Goal: Information Seeking & Learning: Learn about a topic

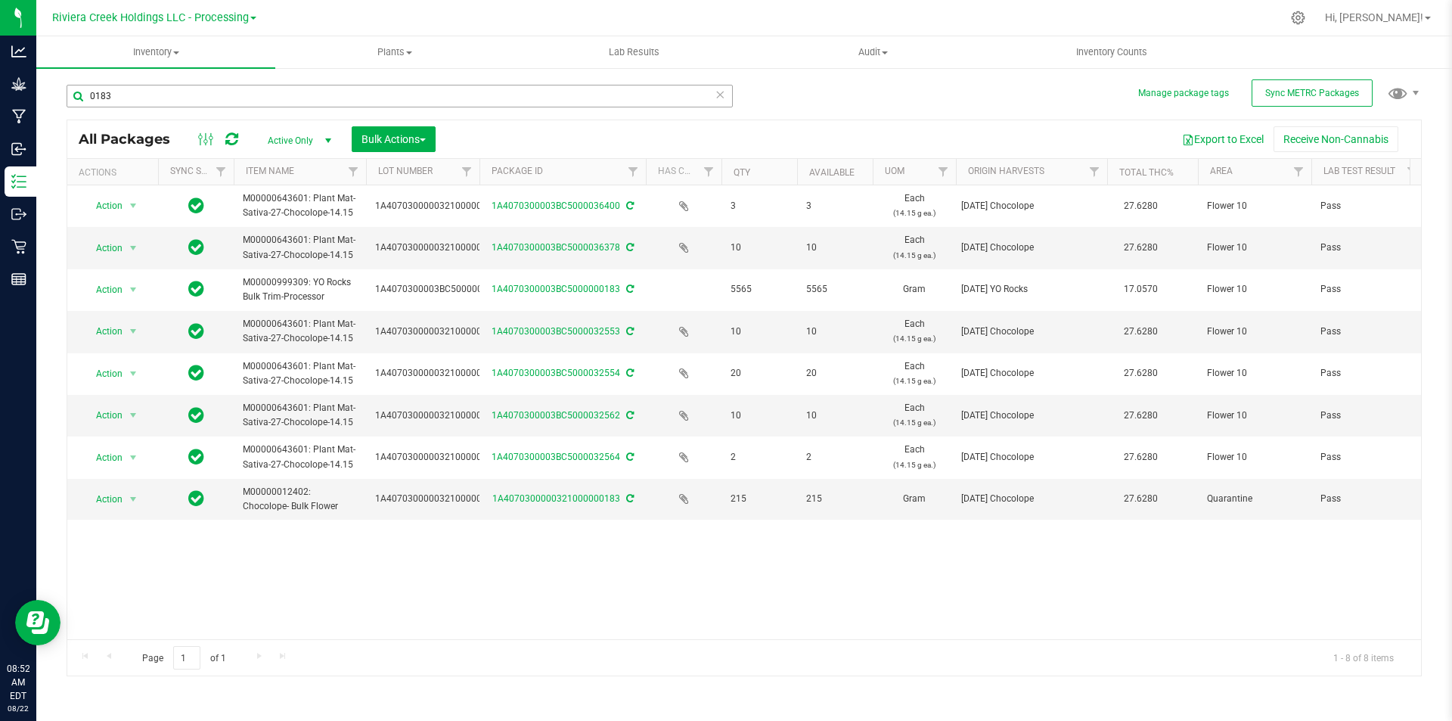
click at [163, 95] on input "0183" at bounding box center [400, 96] width 666 height 23
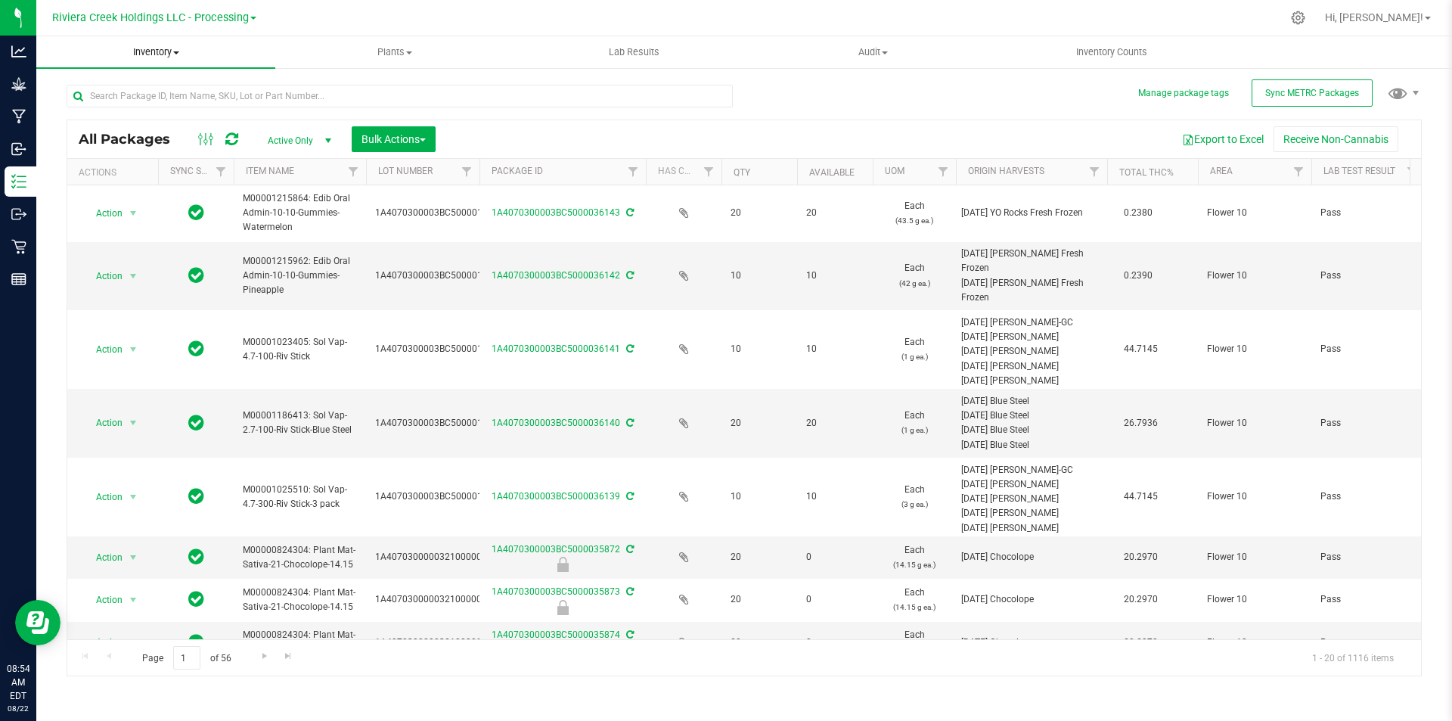
click at [165, 51] on span "Inventory" at bounding box center [155, 52] width 239 height 14
click at [132, 115] on span "All inventory" at bounding box center [87, 109] width 102 height 13
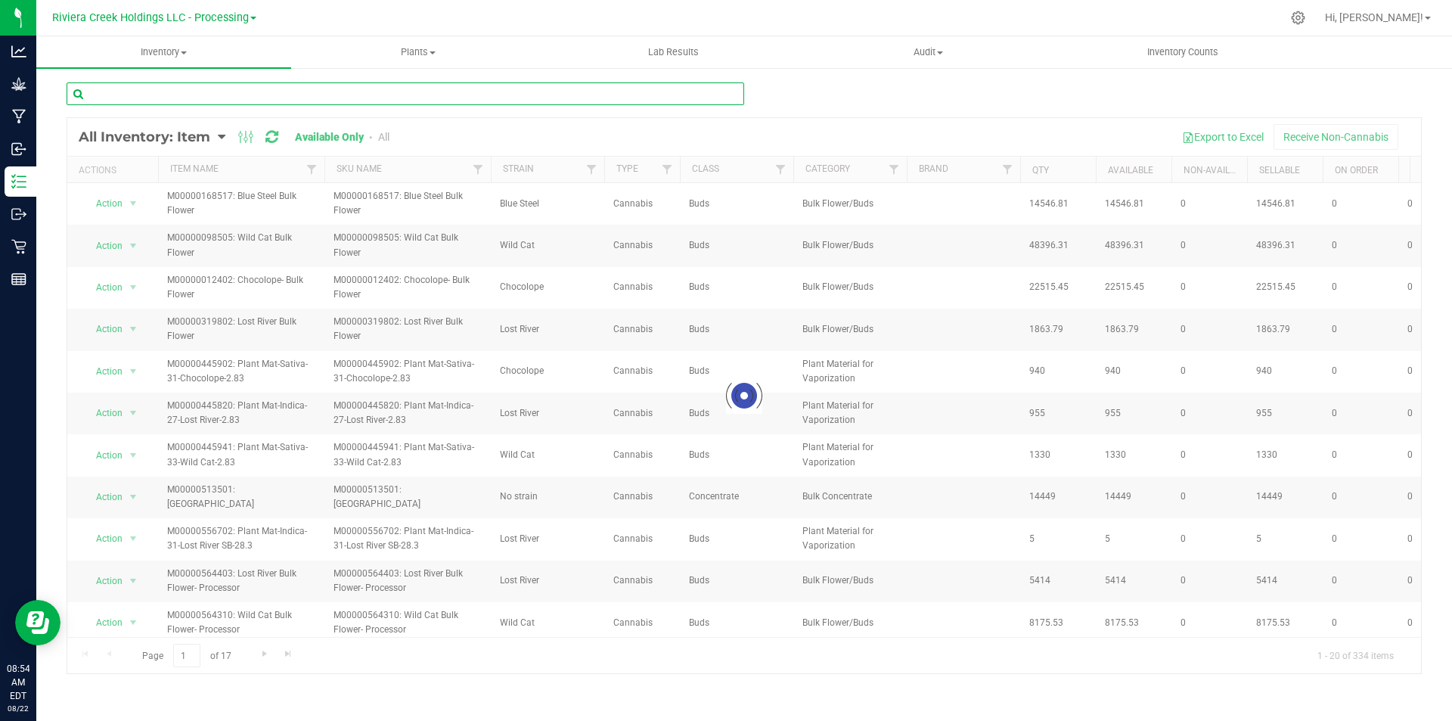
click at [197, 95] on input "text" at bounding box center [406, 93] width 678 height 23
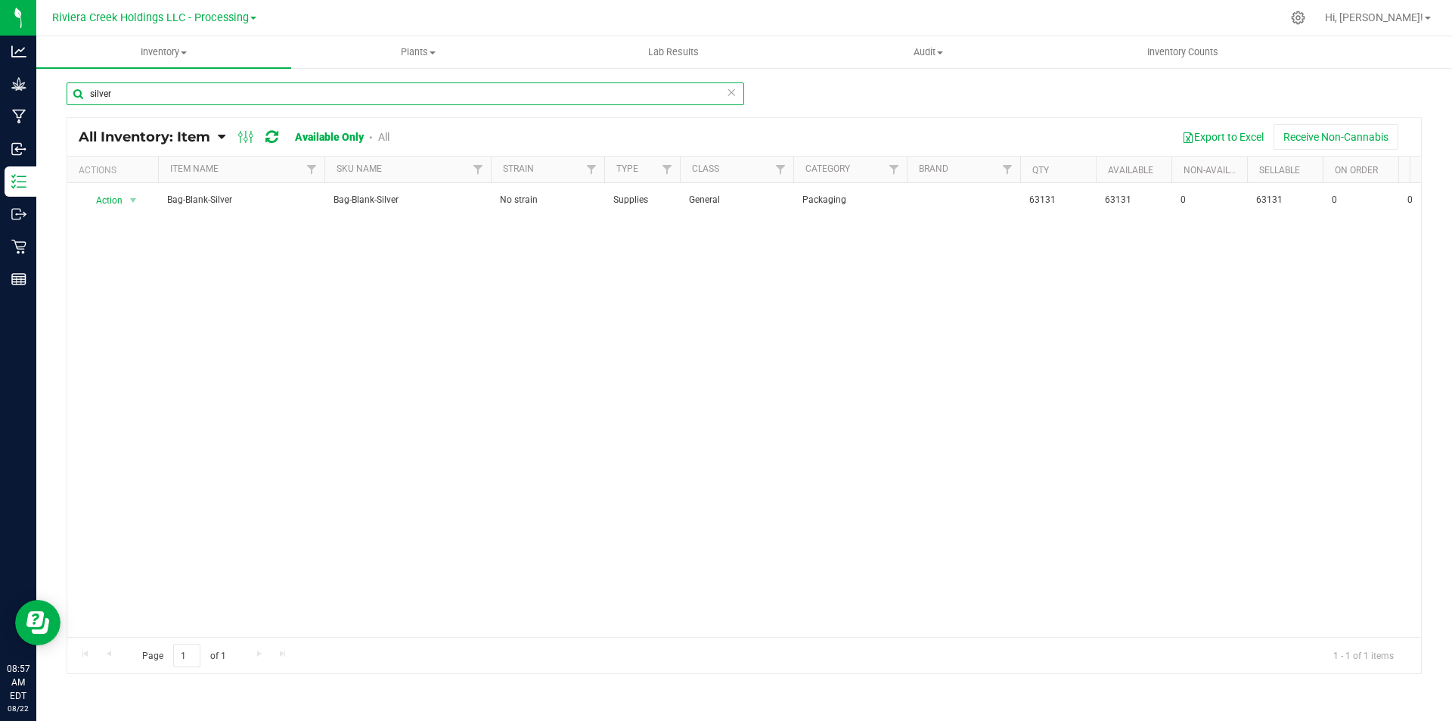
click at [160, 98] on input "silver" at bounding box center [406, 93] width 678 height 23
drag, startPoint x: 160, startPoint y: 98, endPoint x: 91, endPoint y: 102, distance: 69.0
click at [91, 102] on input "silver" at bounding box center [406, 93] width 678 height 23
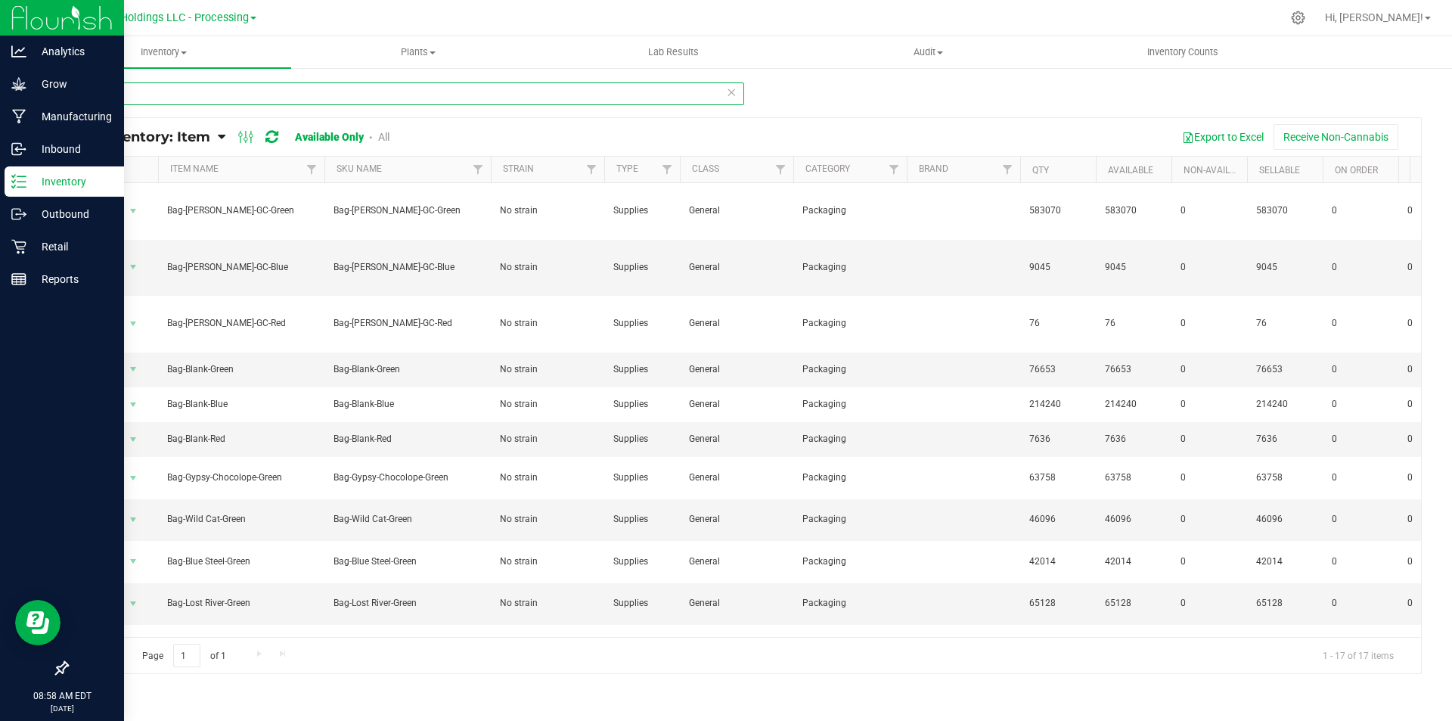
type input "bag"
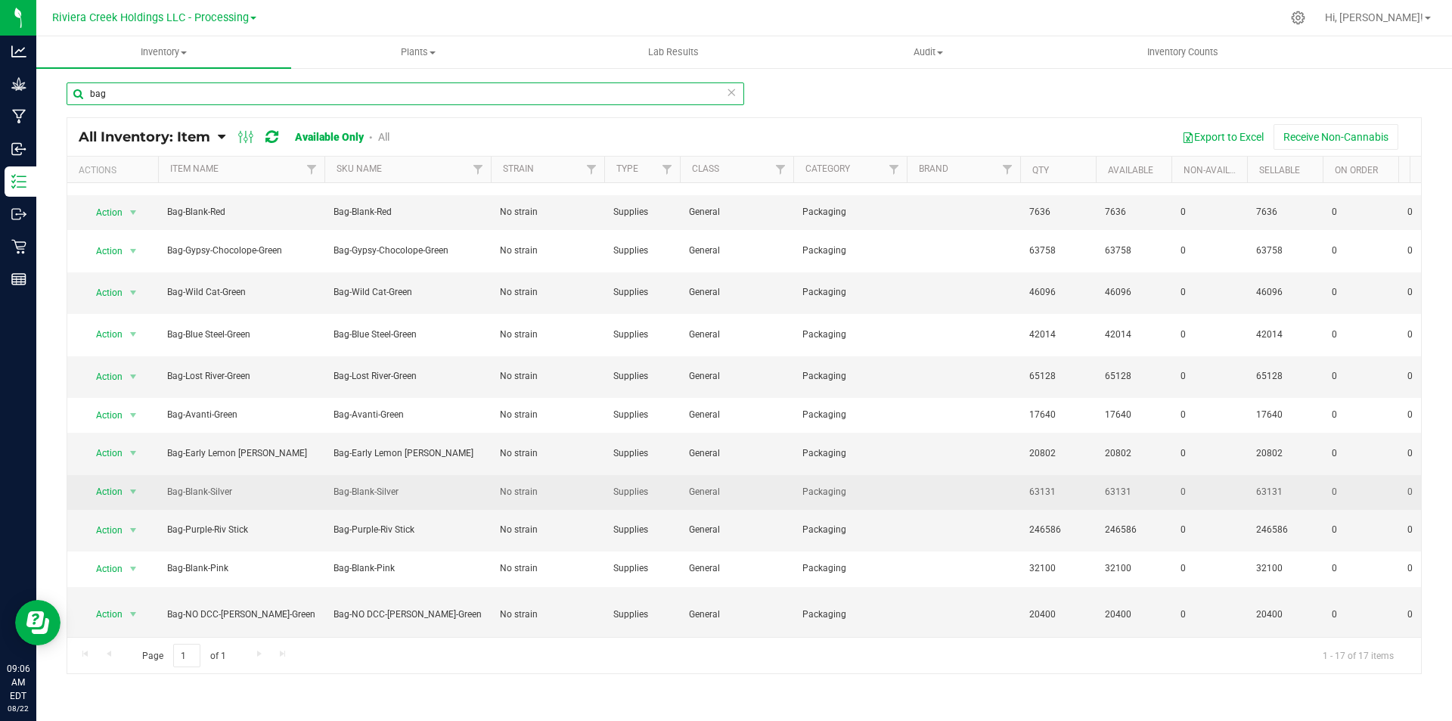
scroll to position [242, 0]
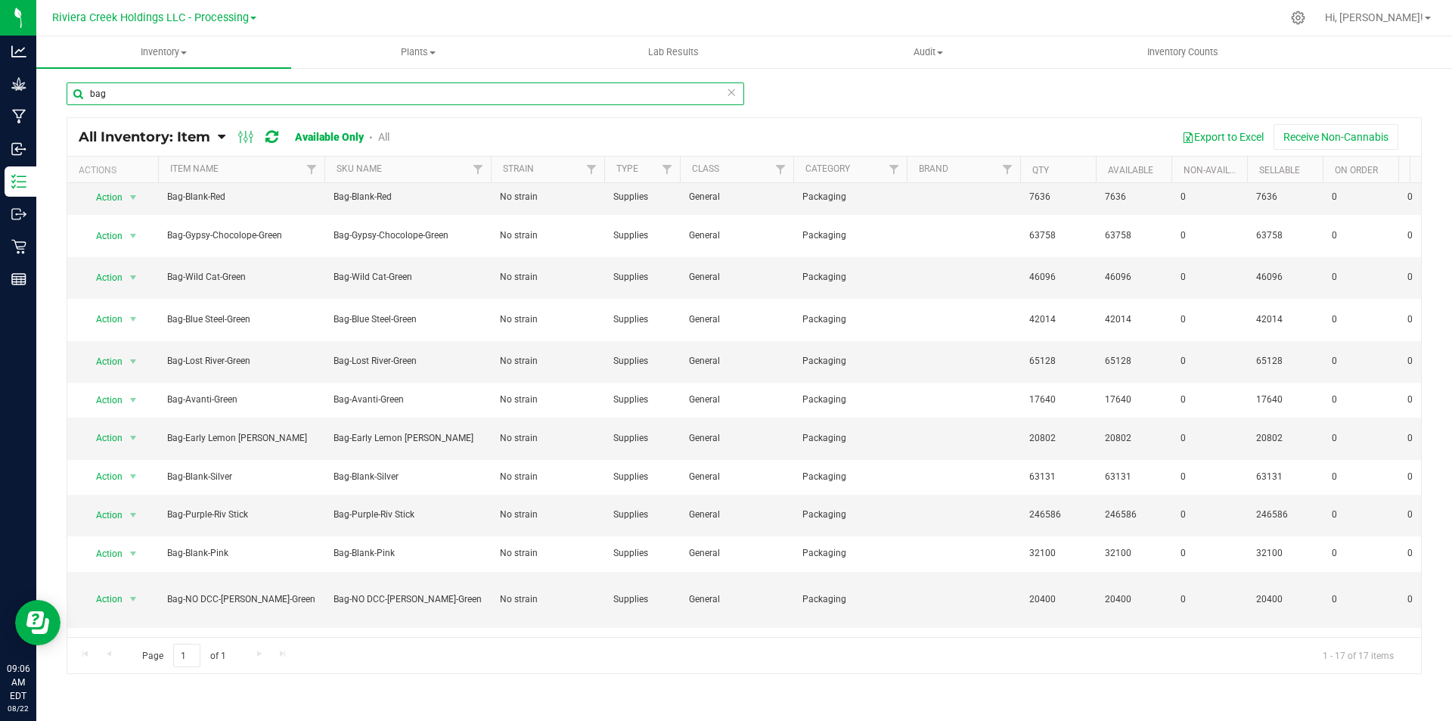
drag, startPoint x: 125, startPoint y: 96, endPoint x: 67, endPoint y: 82, distance: 59.3
click at [67, 82] on input "bag" at bounding box center [406, 93] width 678 height 23
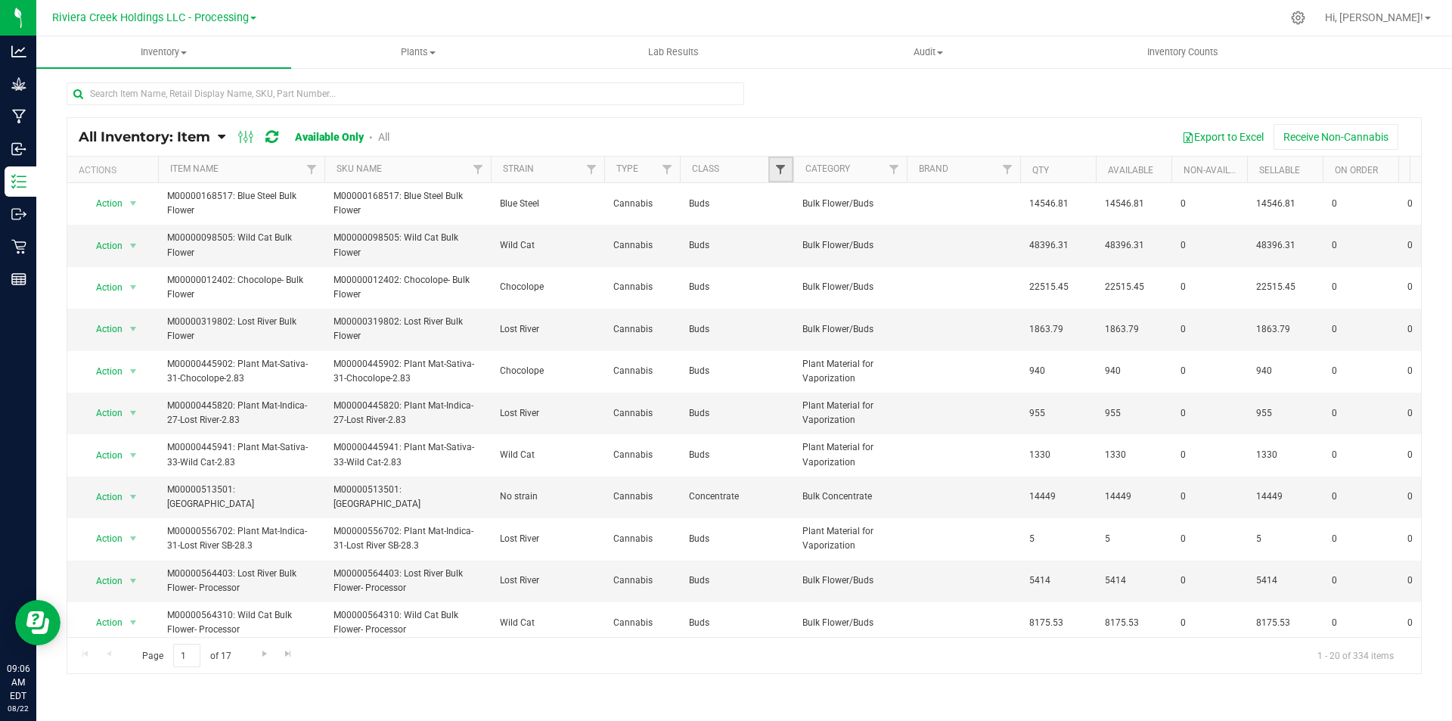
click at [779, 172] on span "Filter" at bounding box center [780, 169] width 12 height 12
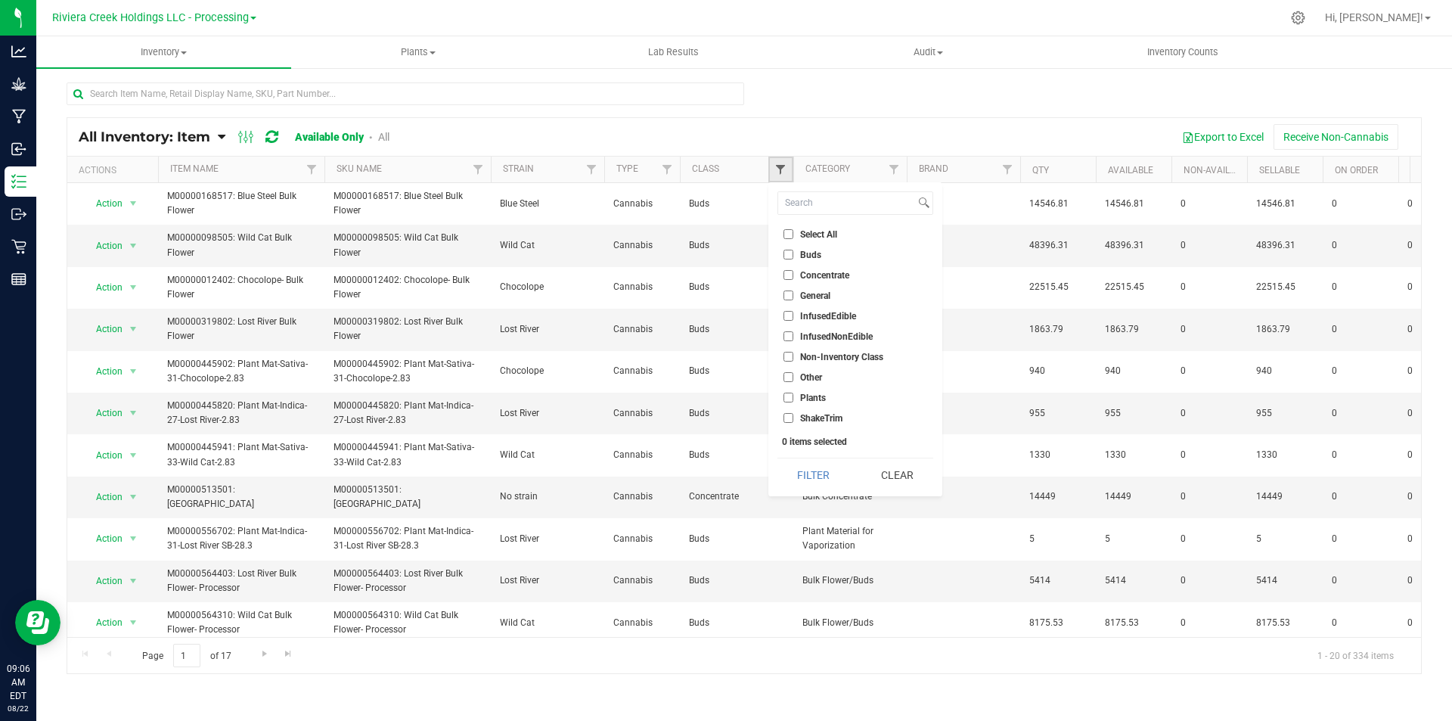
click at [779, 172] on span "Filter" at bounding box center [780, 169] width 12 height 12
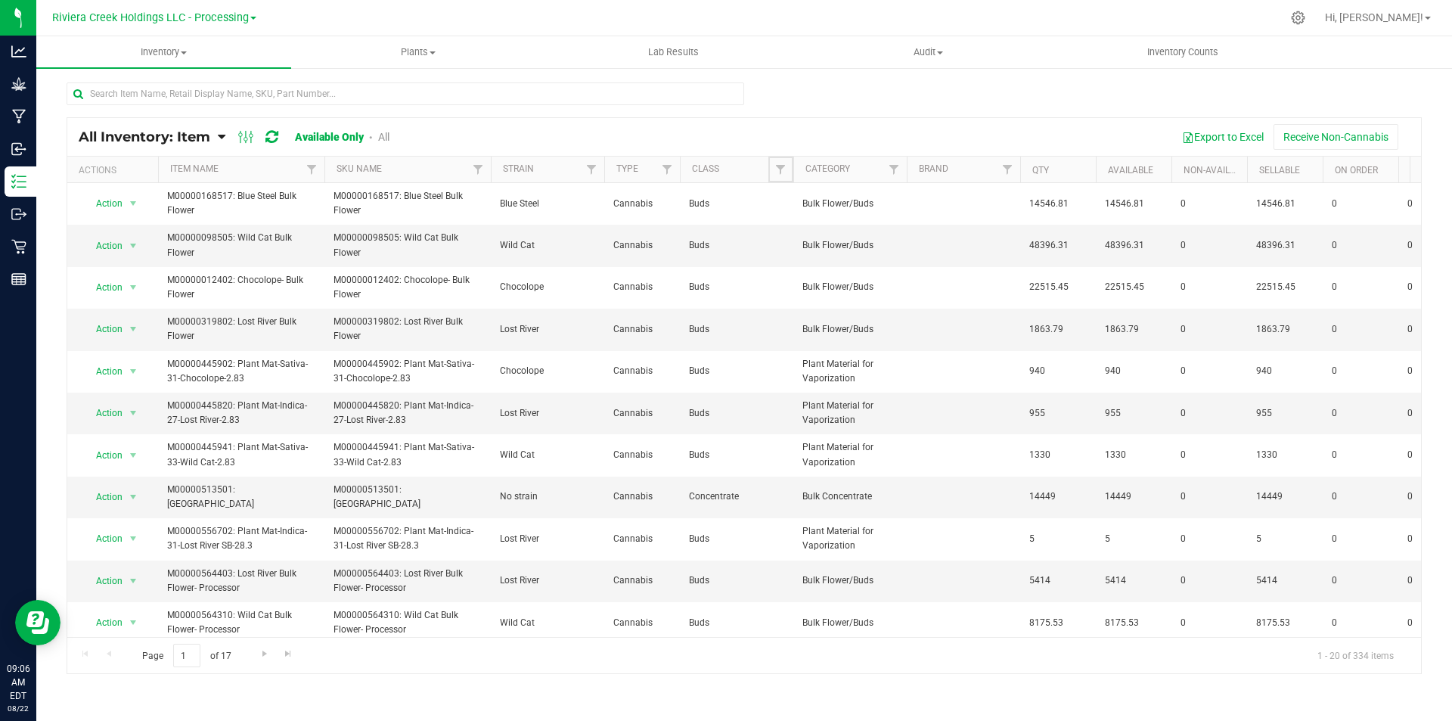
click at [677, 169] on div at bounding box center [680, 170] width 7 height 26
click at [671, 167] on span "Filter" at bounding box center [667, 169] width 12 height 12
click at [678, 314] on input "Supplies" at bounding box center [675, 316] width 10 height 10
checkbox input "true"
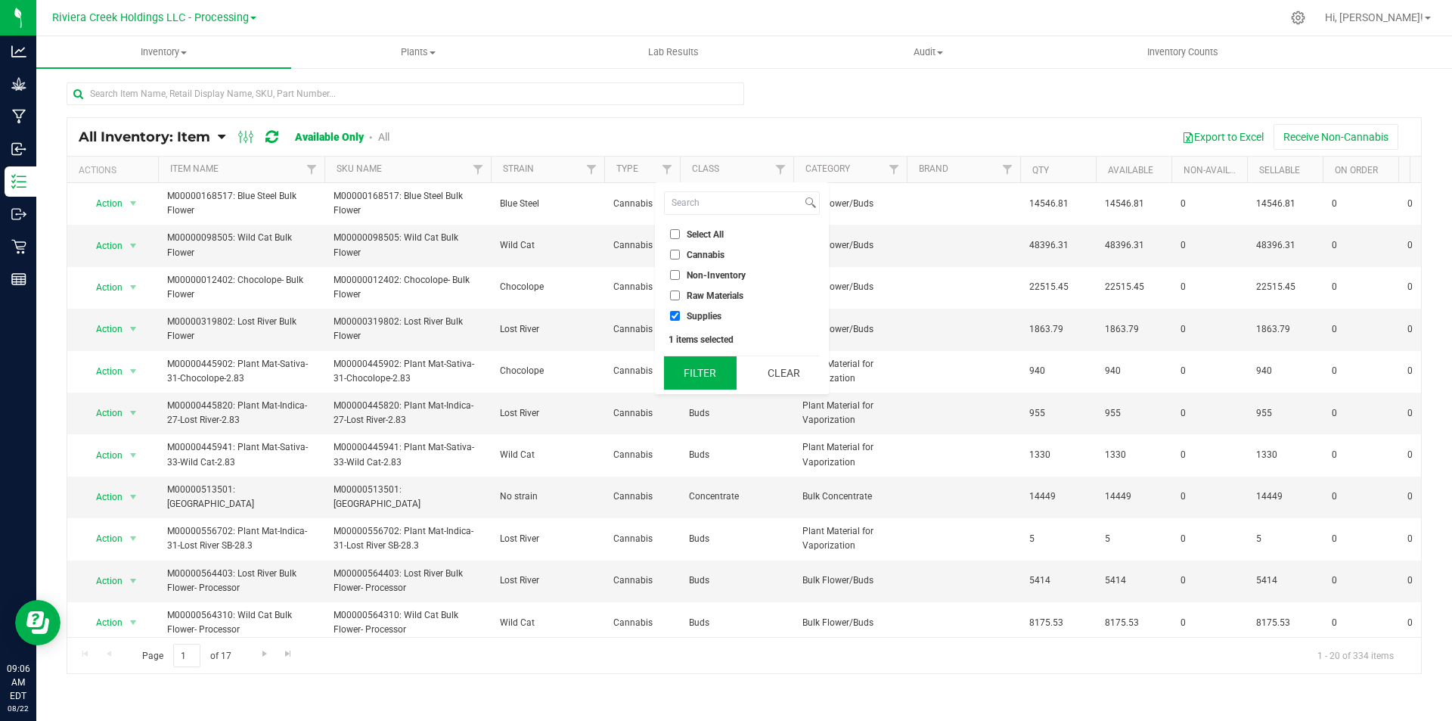
click at [693, 371] on button "Filter" at bounding box center [700, 372] width 73 height 33
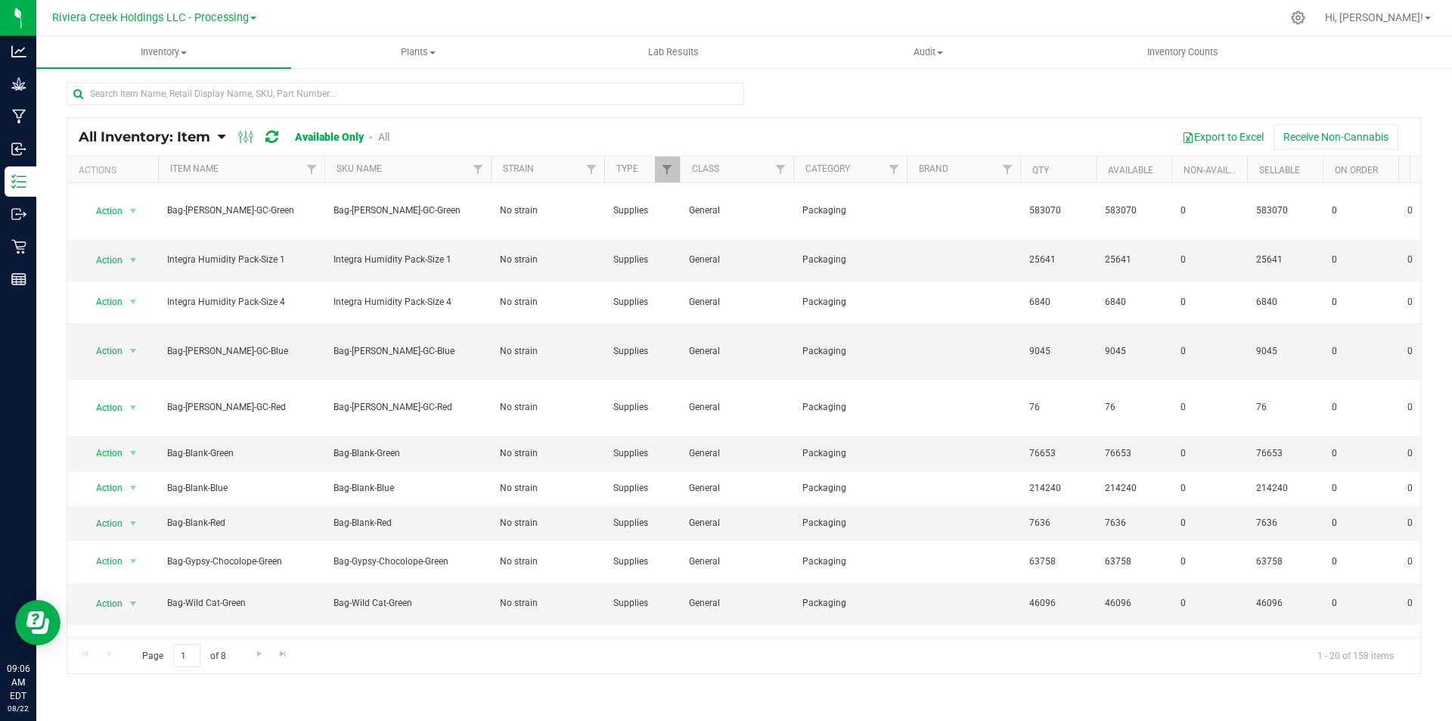
click at [269, 178] on th "Item Name" at bounding box center [241, 170] width 166 height 26
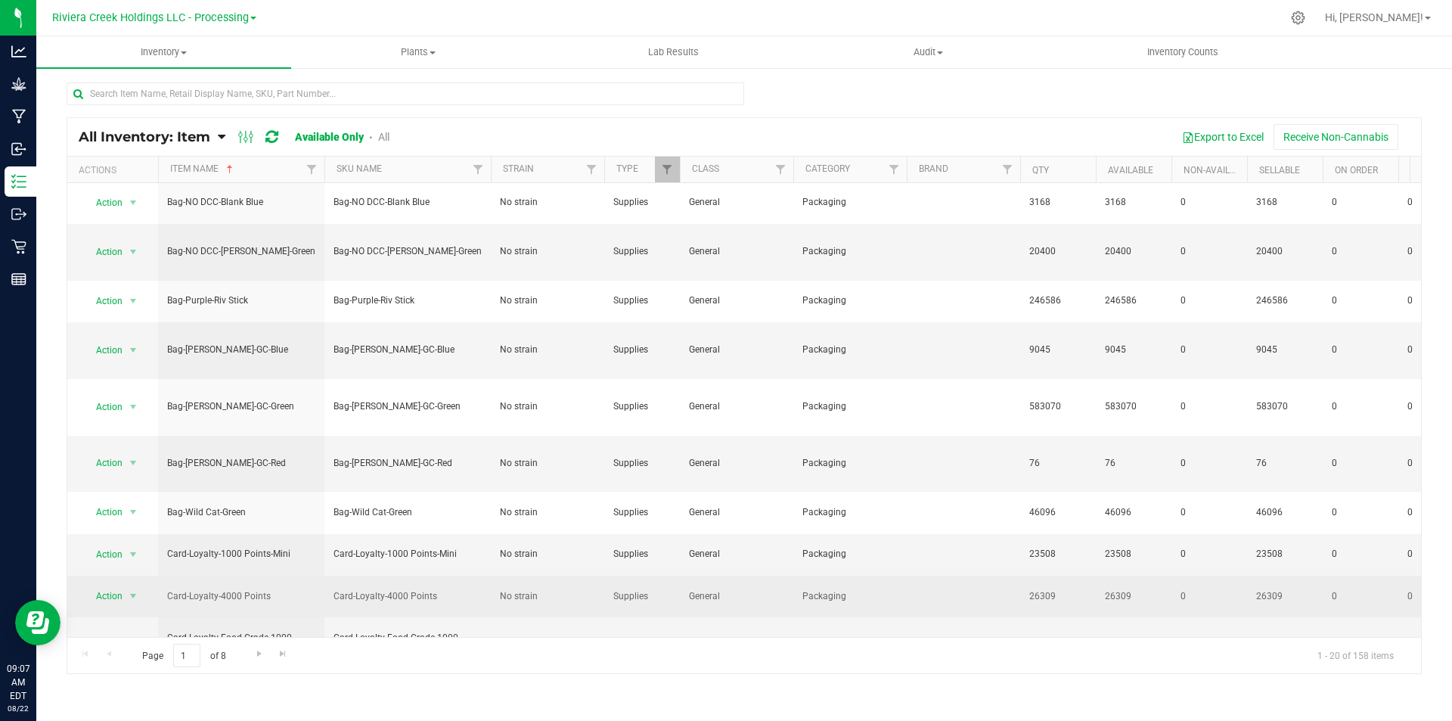
scroll to position [382, 0]
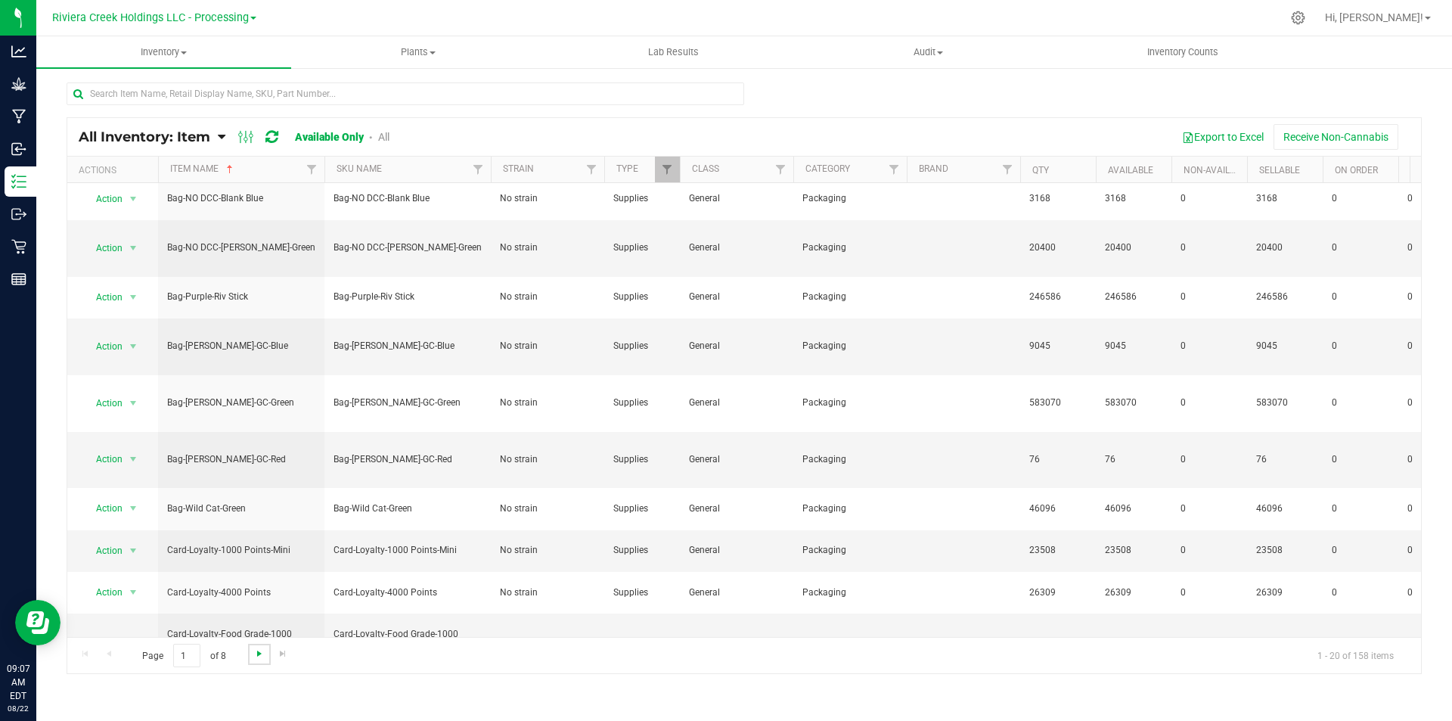
click at [262, 659] on span "Go to the next page" at bounding box center [259, 653] width 12 height 12
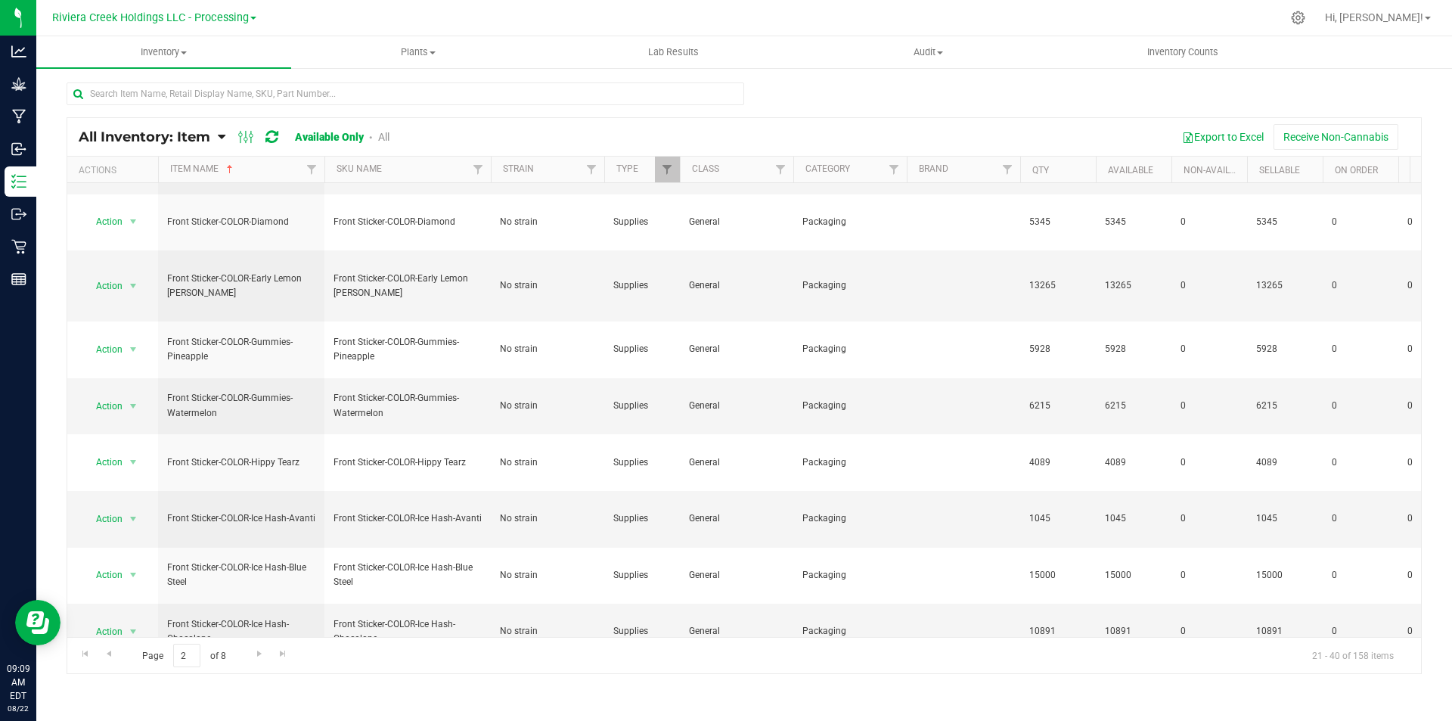
scroll to position [520, 0]
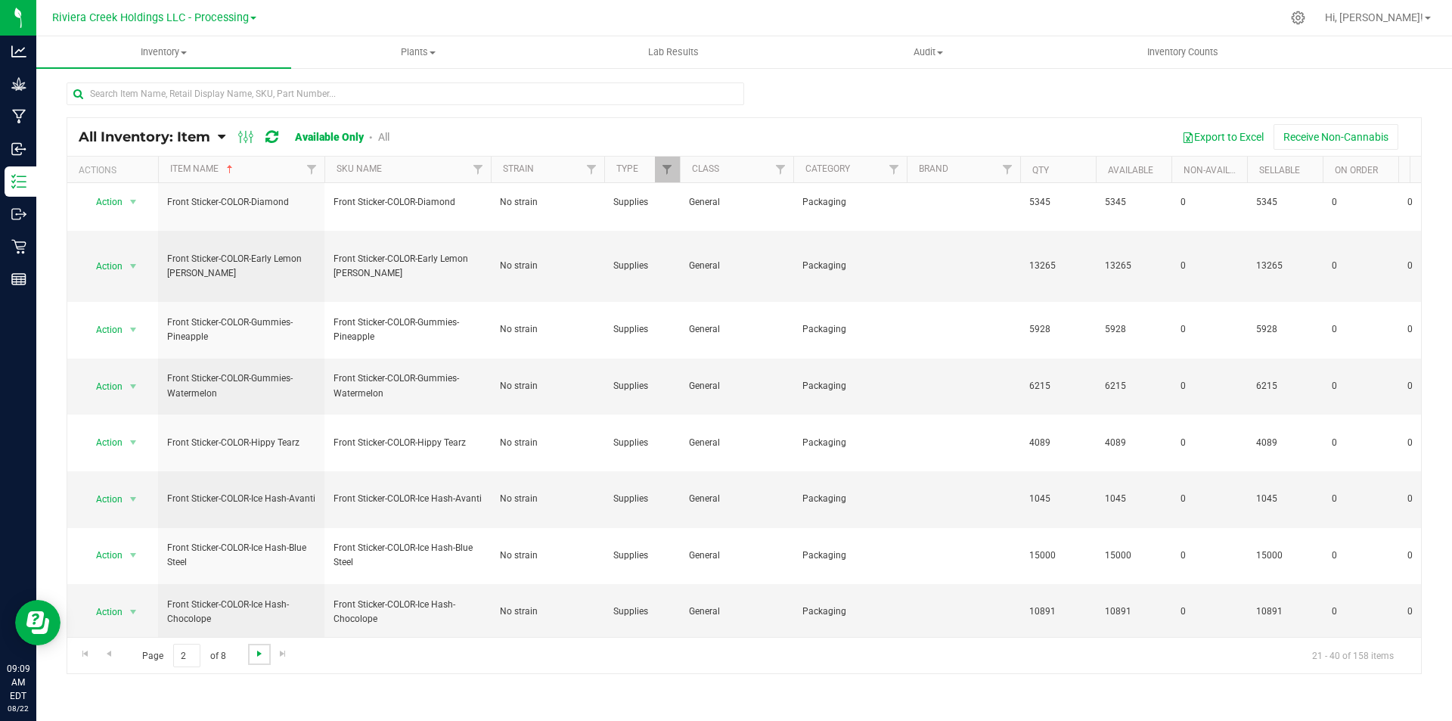
click at [259, 654] on span "Go to the next page" at bounding box center [259, 653] width 12 height 12
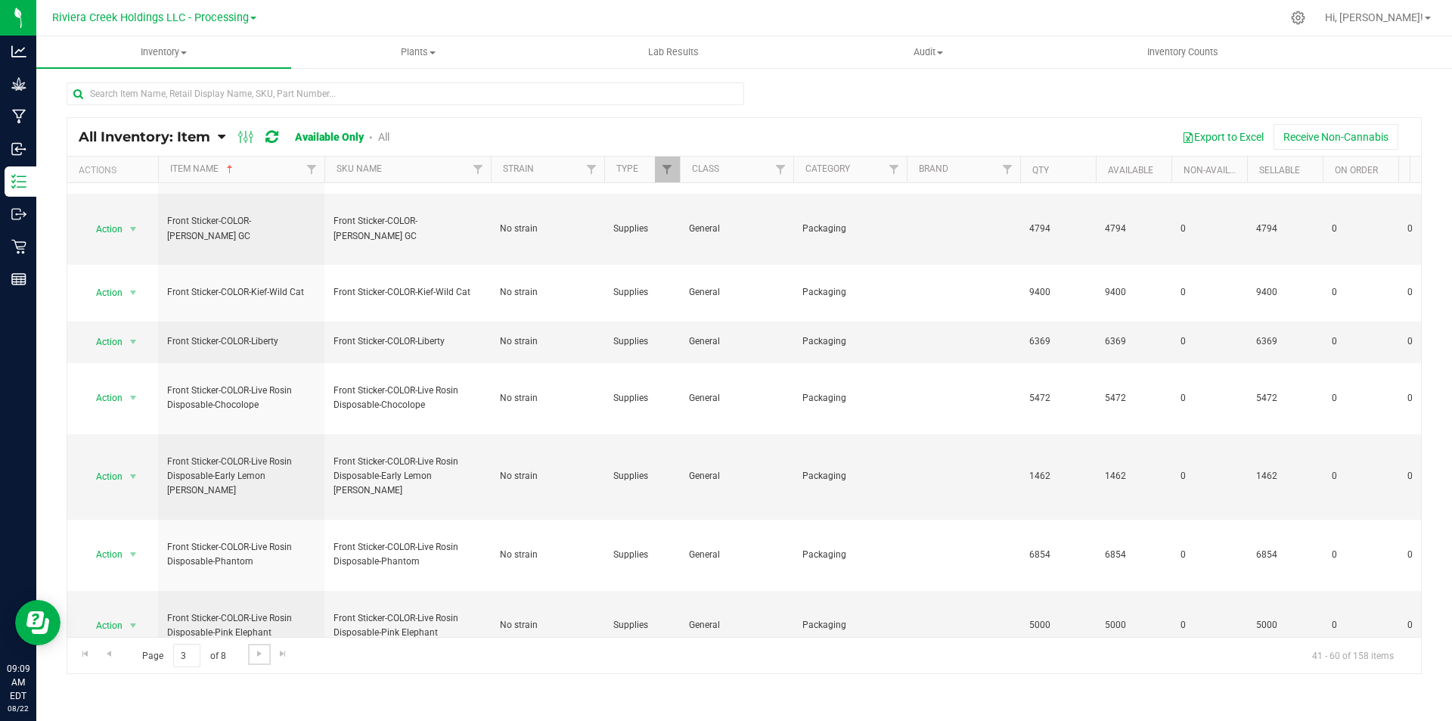
scroll to position [743, 0]
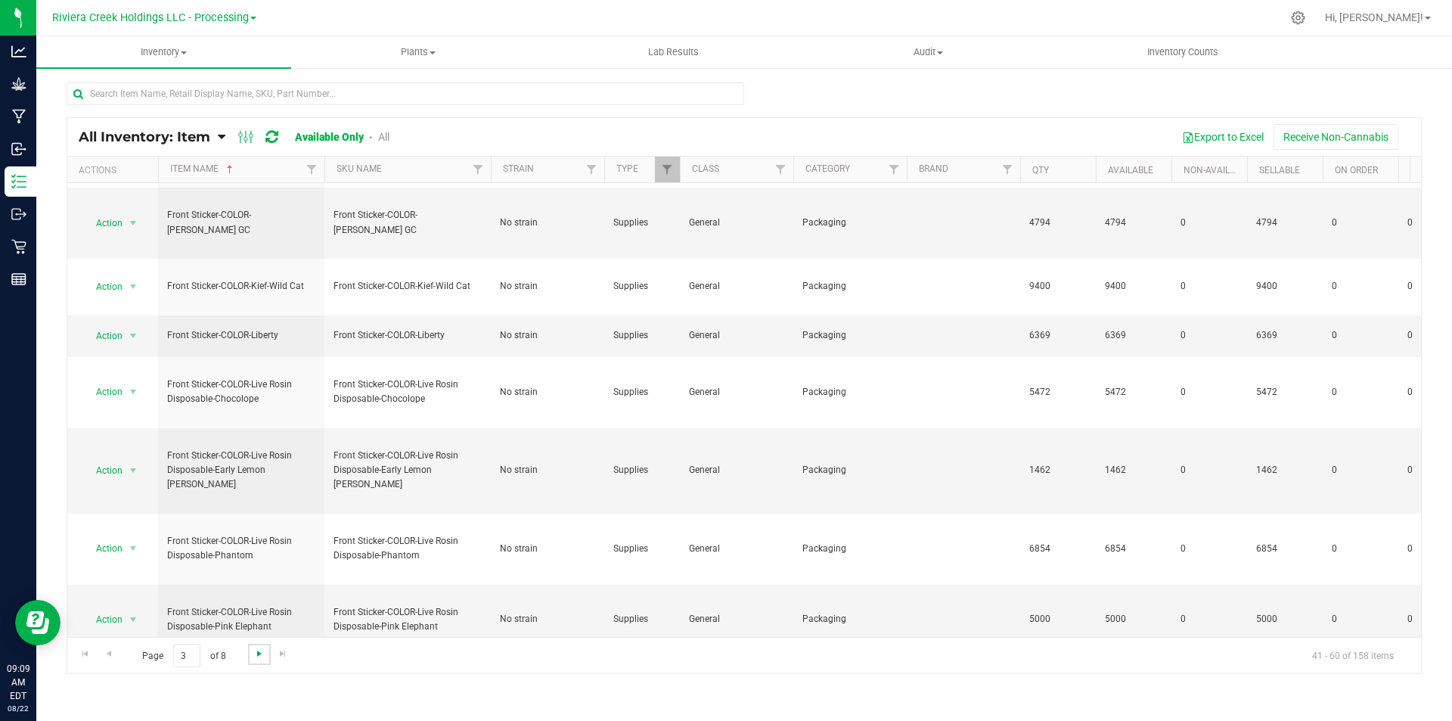
click at [260, 650] on span "Go to the next page" at bounding box center [259, 653] width 12 height 12
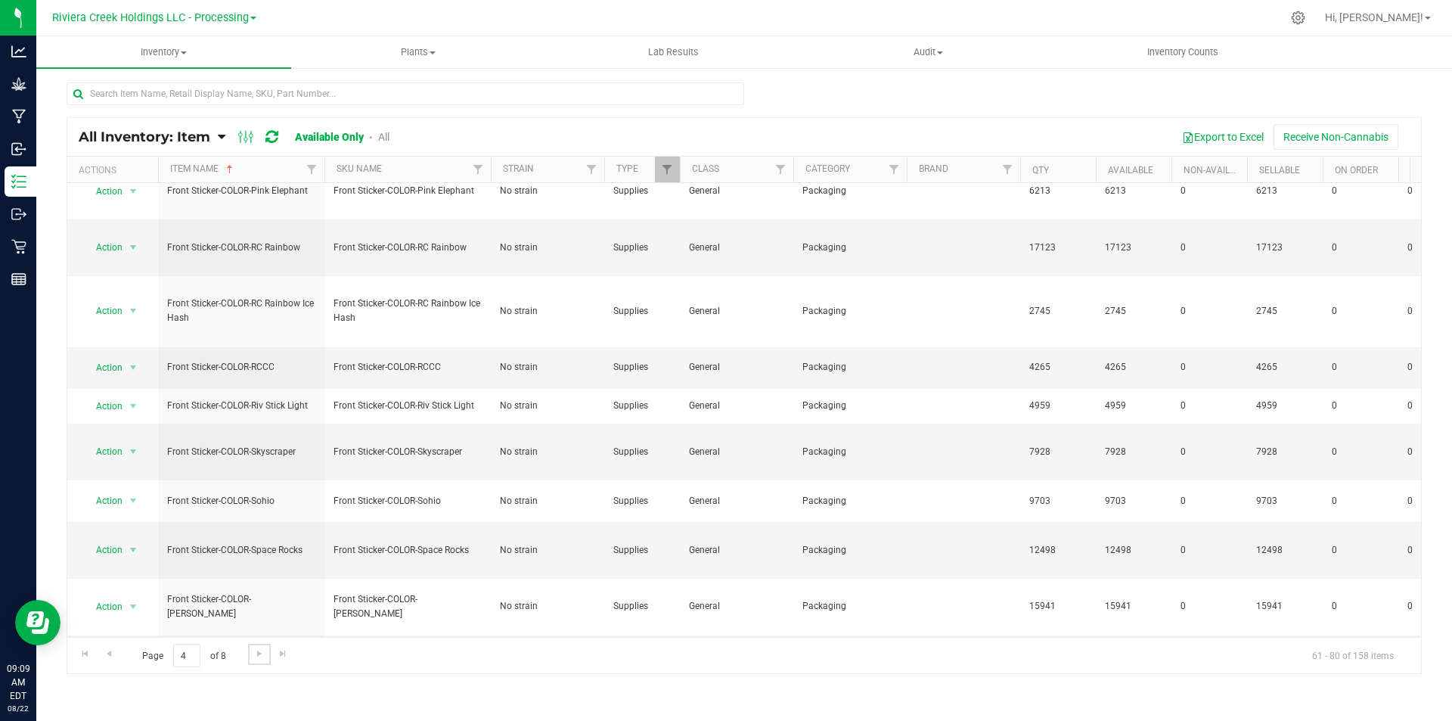
scroll to position [678, 0]
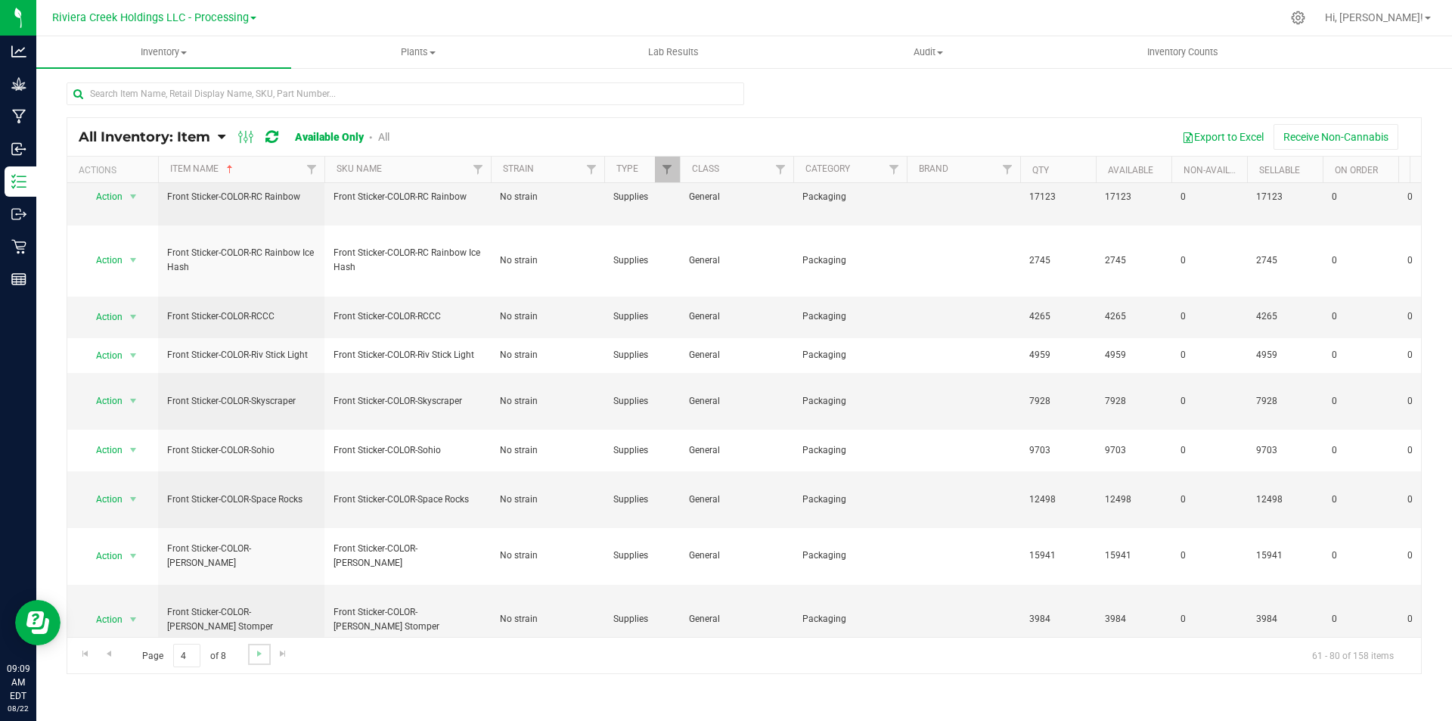
click at [253, 660] on link "Go to the next page" at bounding box center [259, 654] width 22 height 20
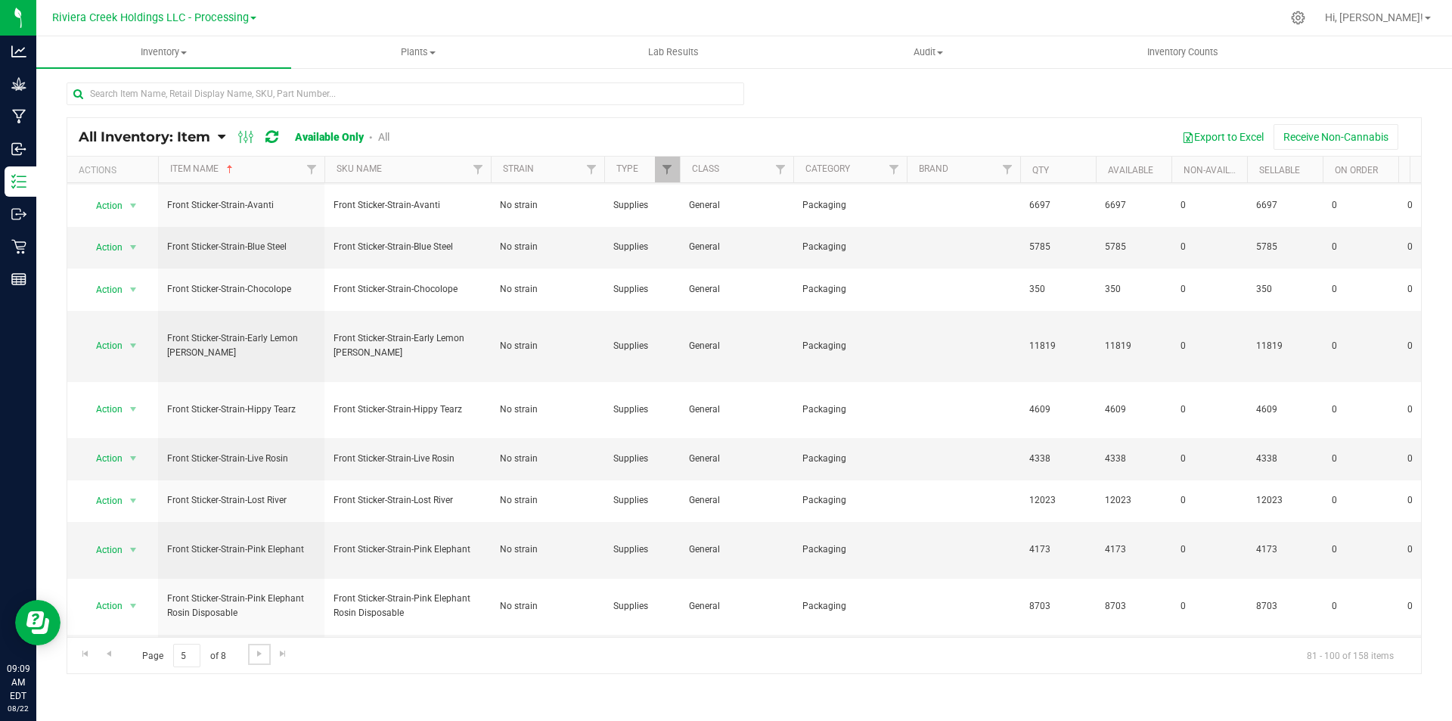
scroll to position [489, 0]
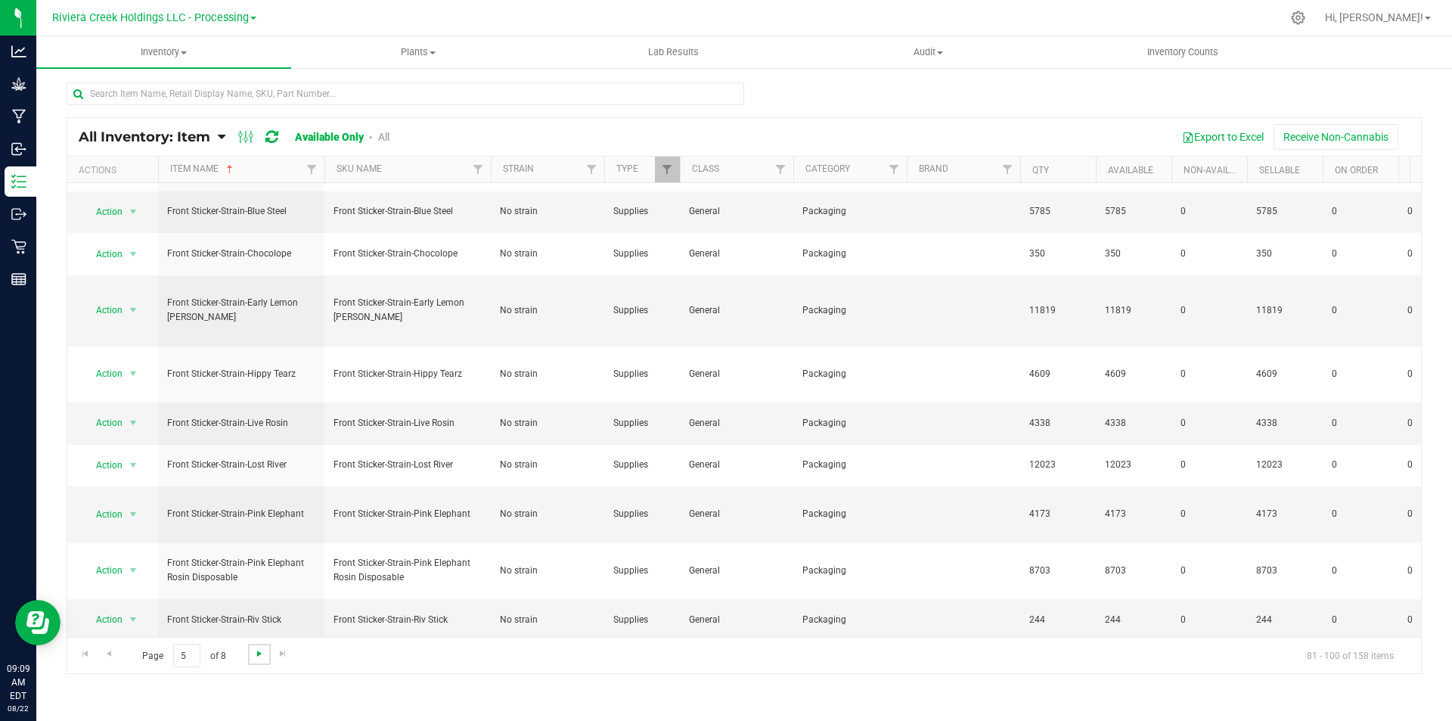
click at [259, 652] on span "Go to the next page" at bounding box center [259, 653] width 12 height 12
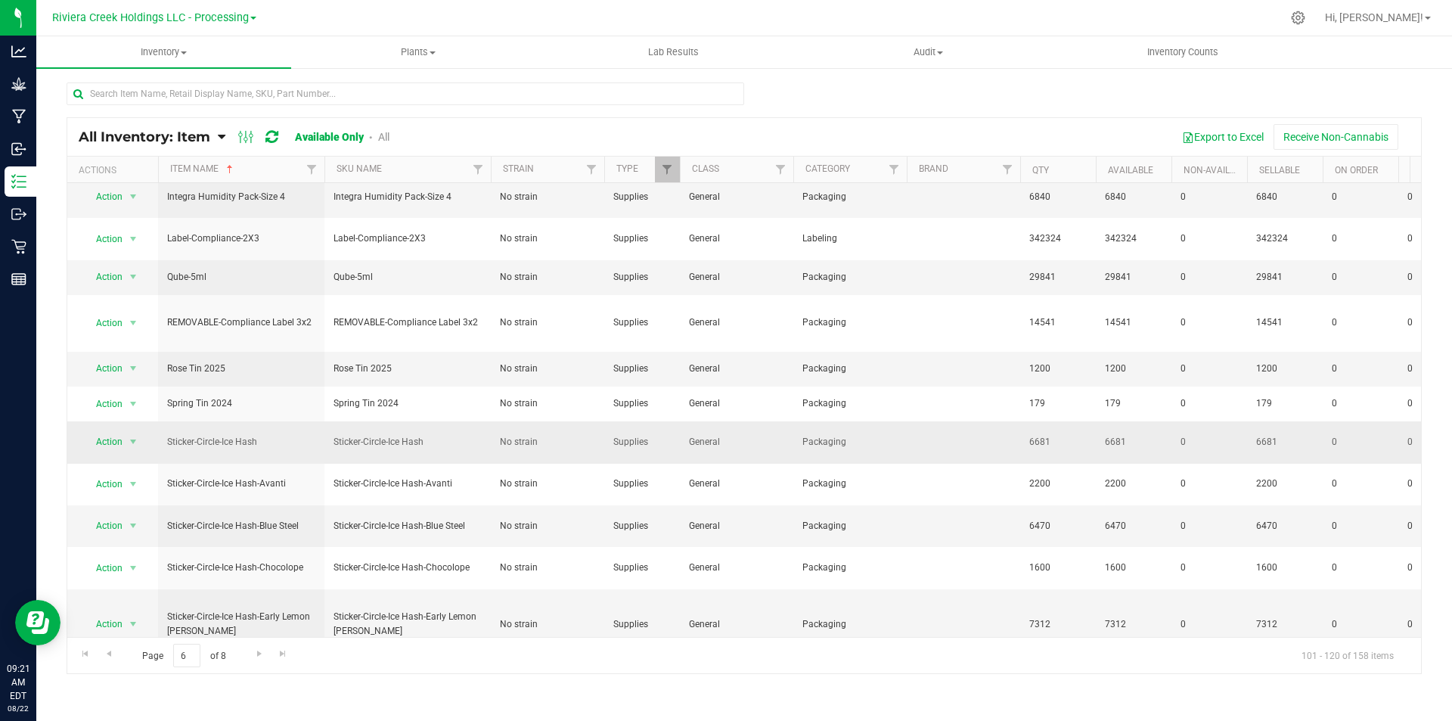
scroll to position [439, 0]
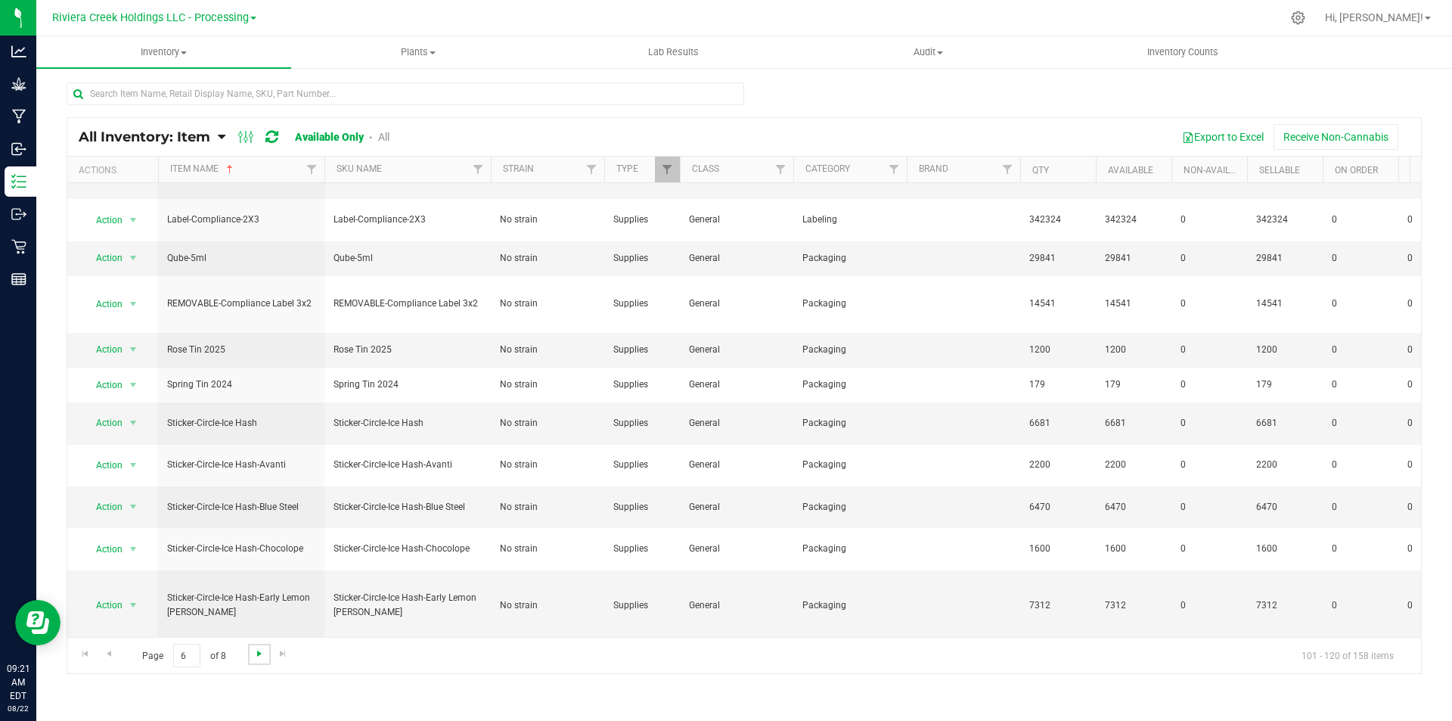
click at [258, 650] on span "Go to the next page" at bounding box center [259, 653] width 12 height 12
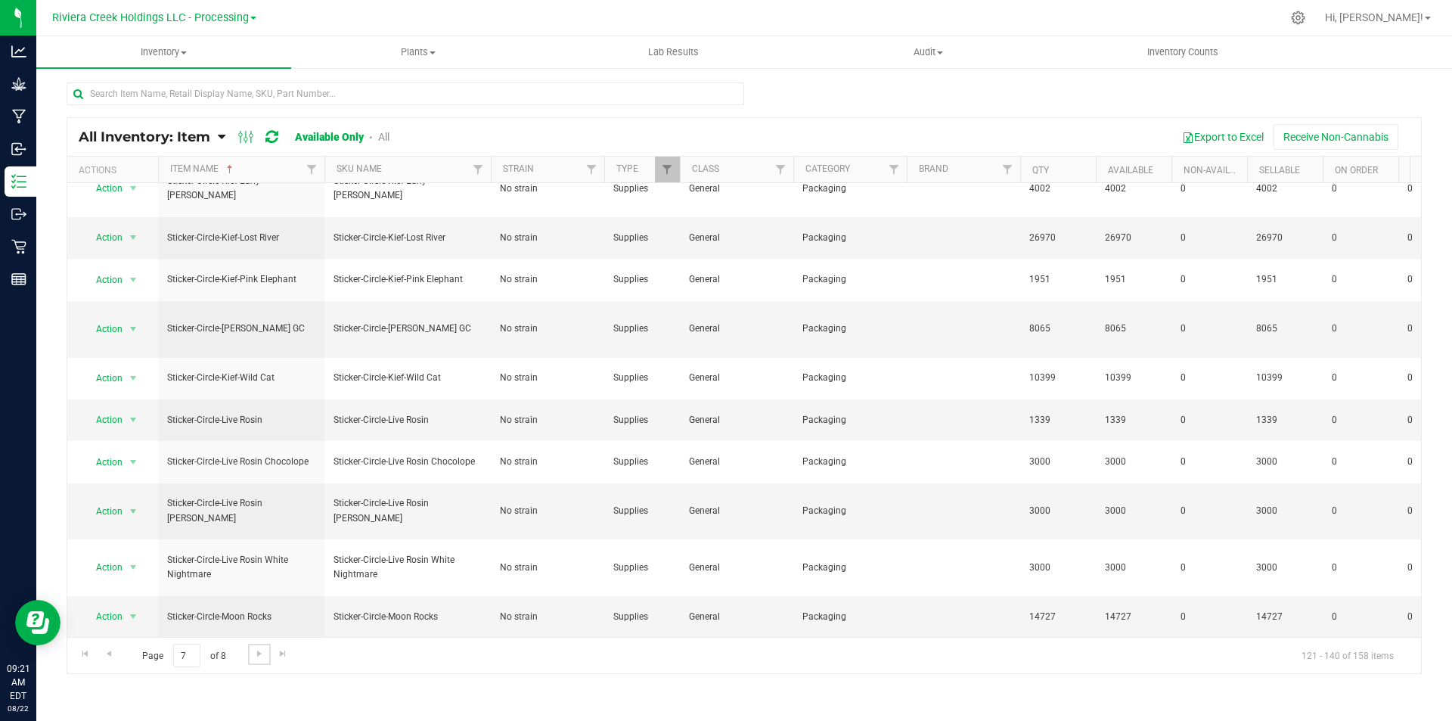
scroll to position [497, 0]
click at [258, 656] on span "Go to the next page" at bounding box center [259, 653] width 12 height 12
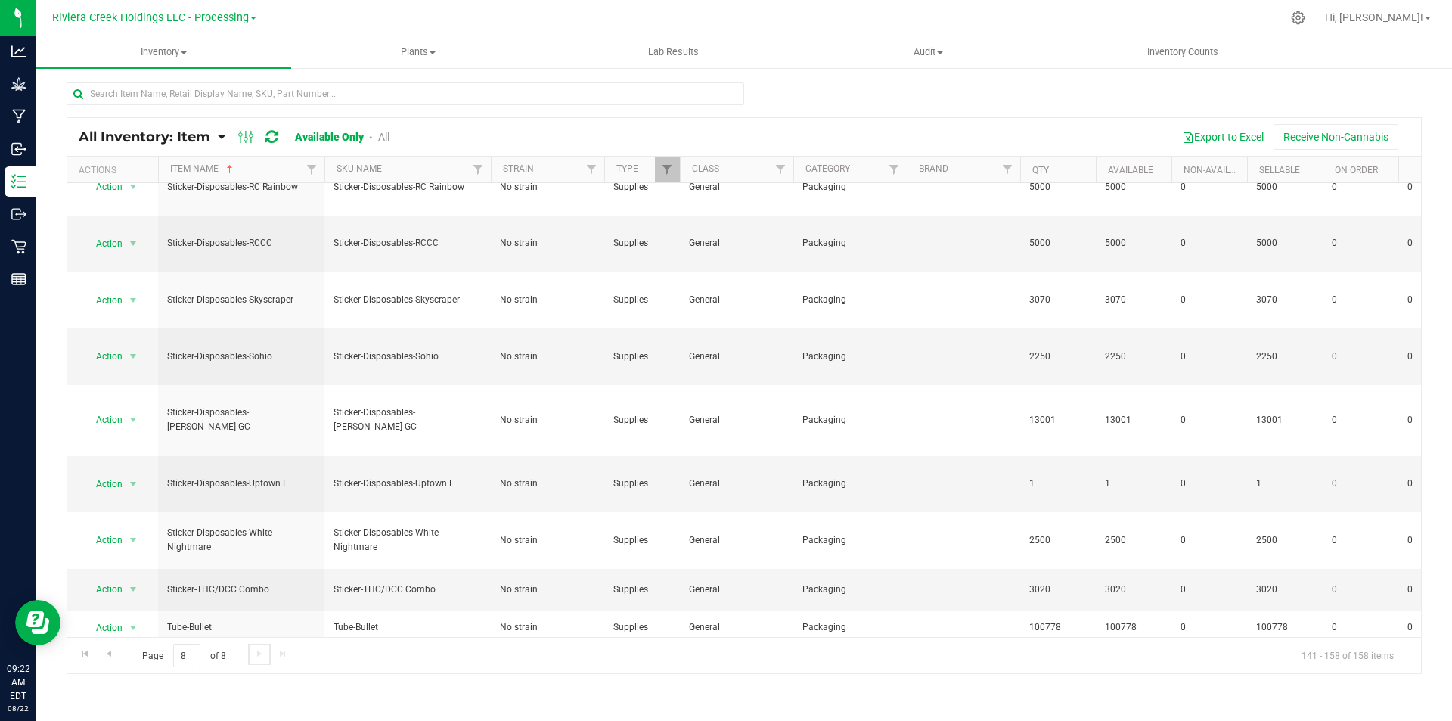
scroll to position [479, 0]
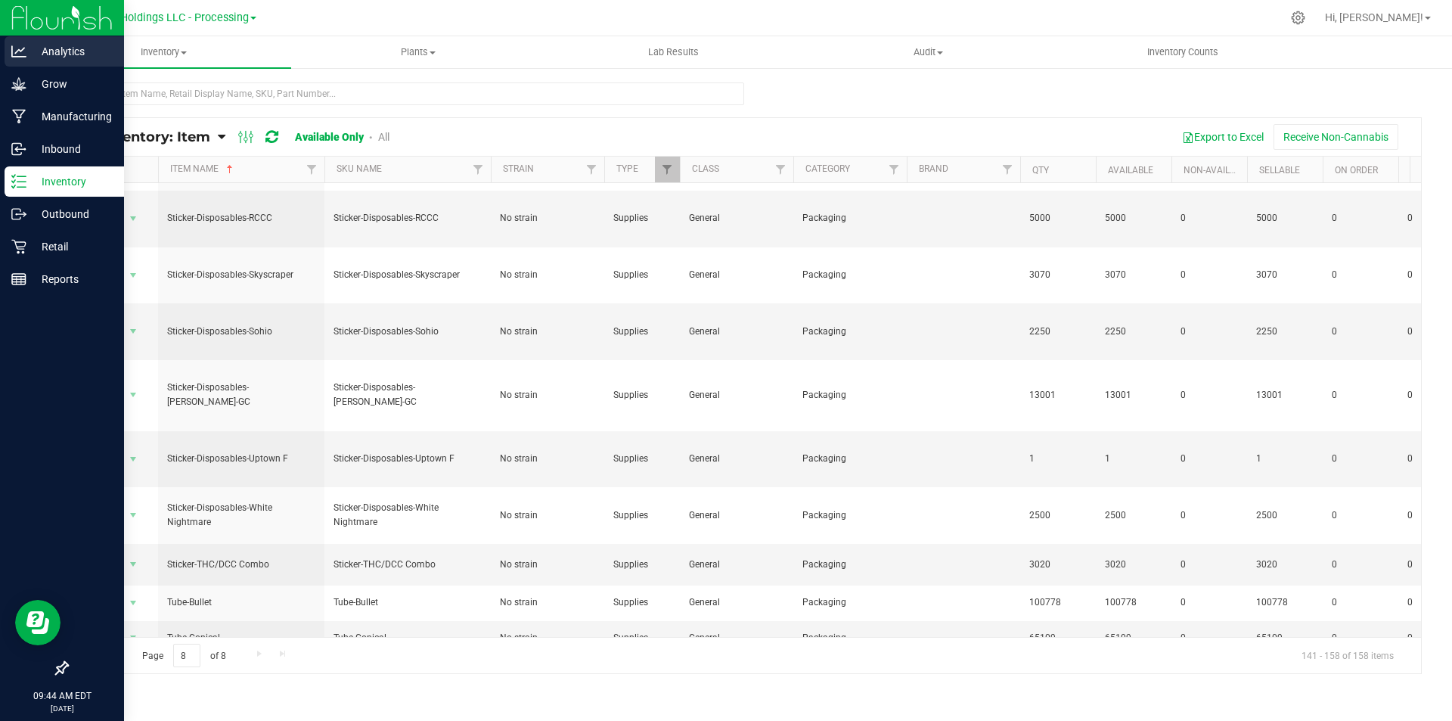
click at [20, 55] on icon at bounding box center [18, 51] width 15 height 15
